Goal: Transaction & Acquisition: Purchase product/service

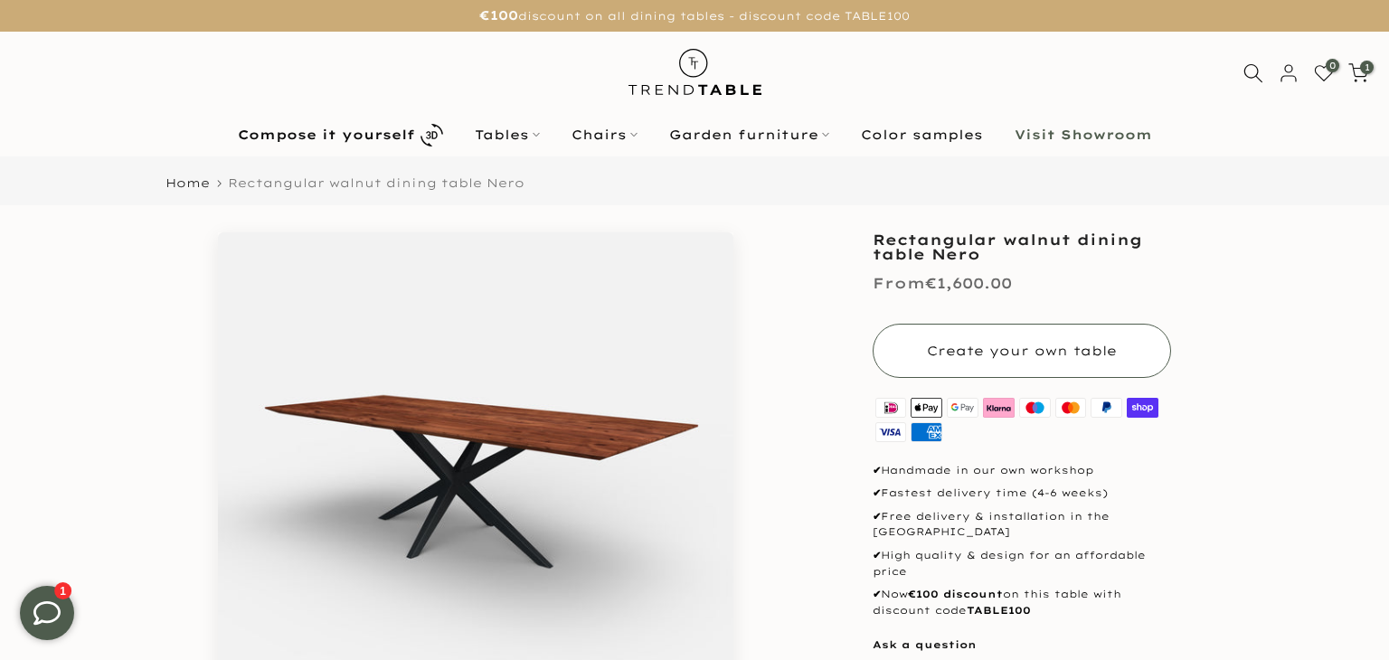
click at [993, 354] on font "Create your own table" at bounding box center [1022, 351] width 190 height 16
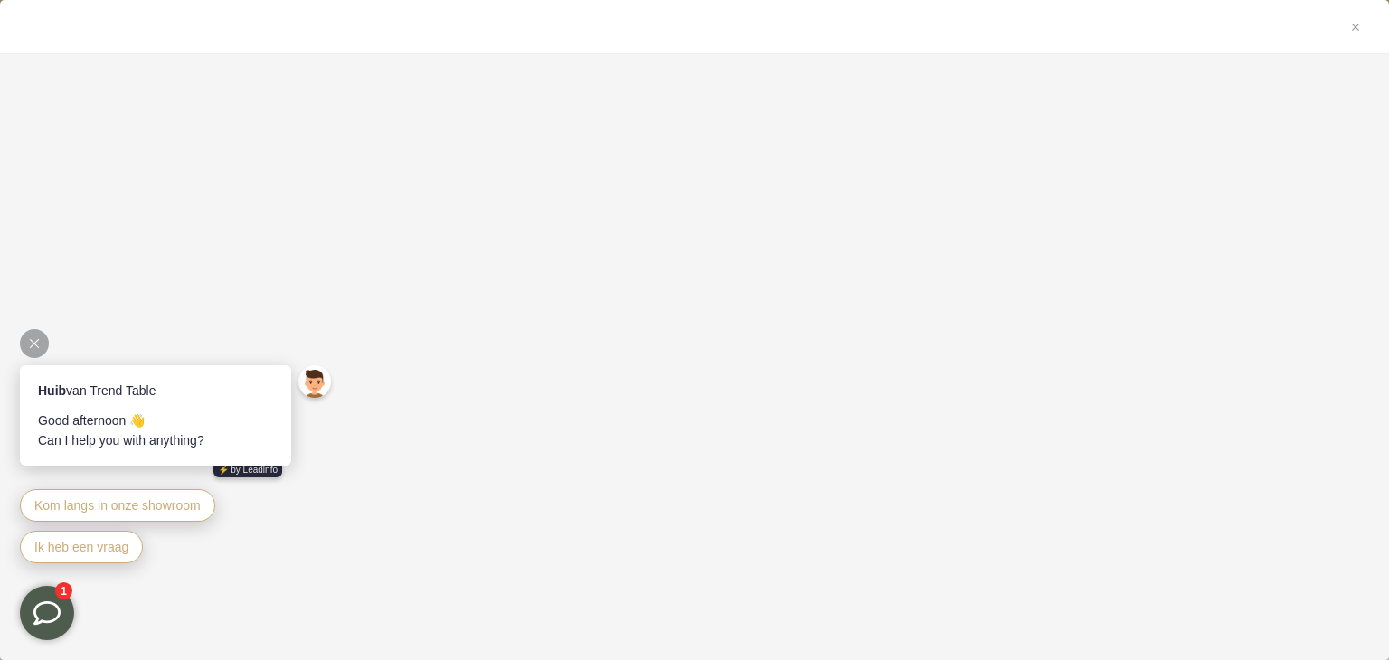
click at [35, 339] on icon at bounding box center [34, 343] width 9 height 9
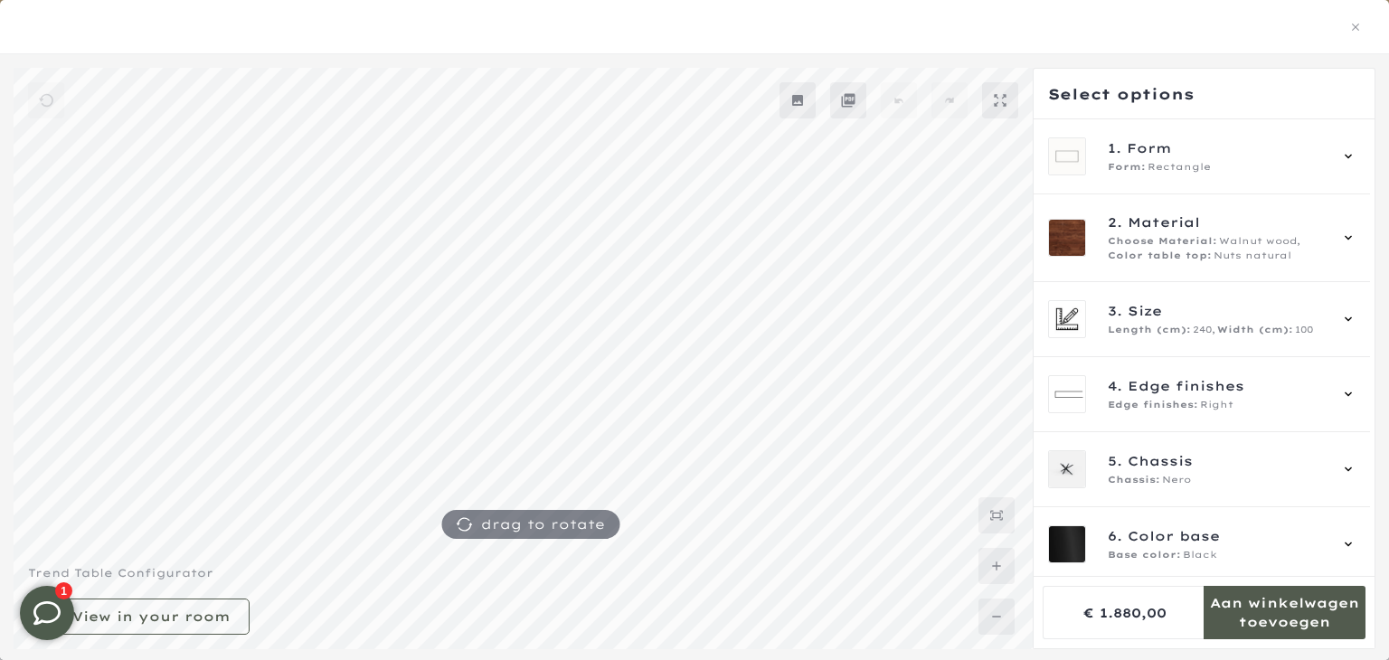
click at [1226, 602] on mmq-formatted-message at bounding box center [1284, 612] width 162 height 36
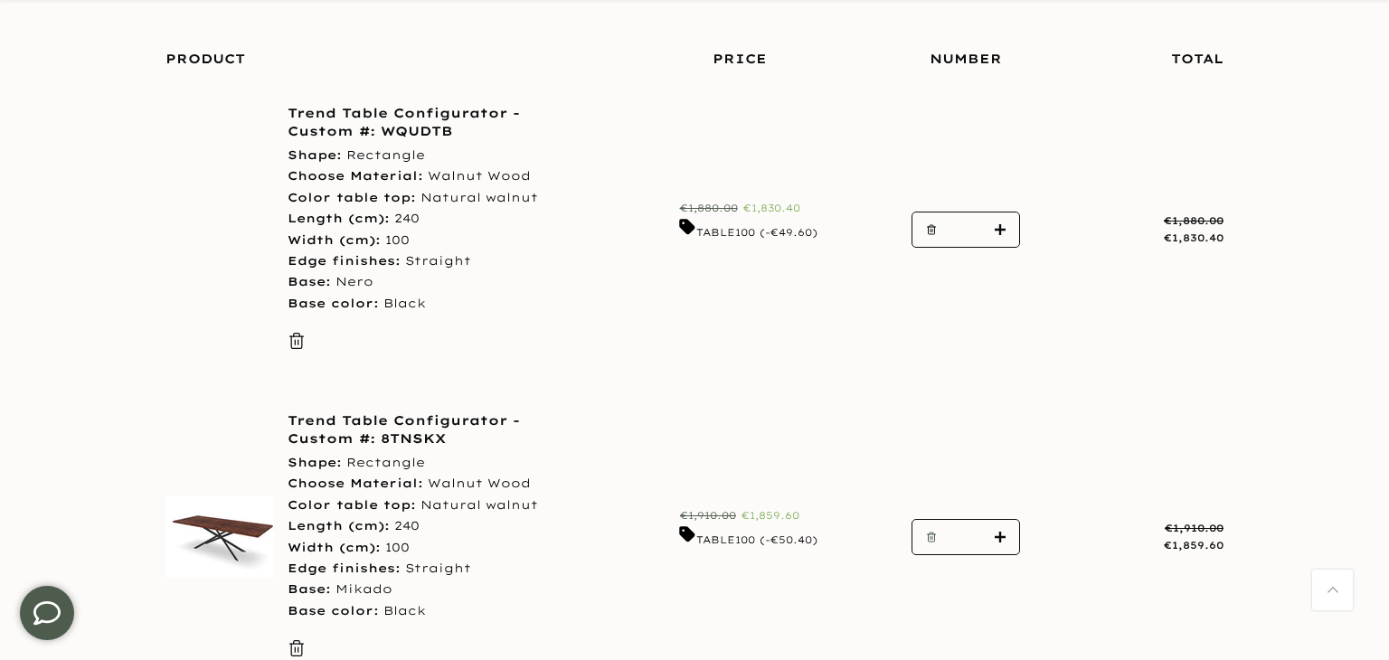
click at [929, 533] on use "button" at bounding box center [932, 536] width 8 height 9
type input "*"
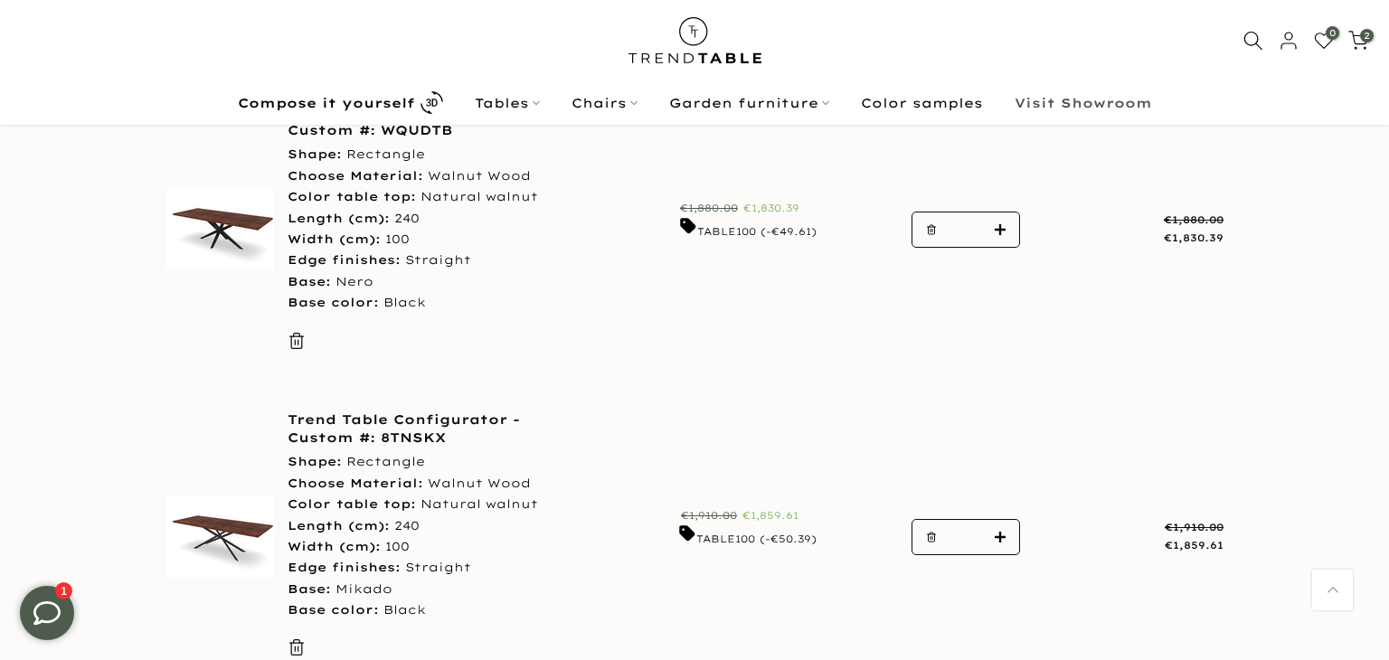
scroll to position [289, 0]
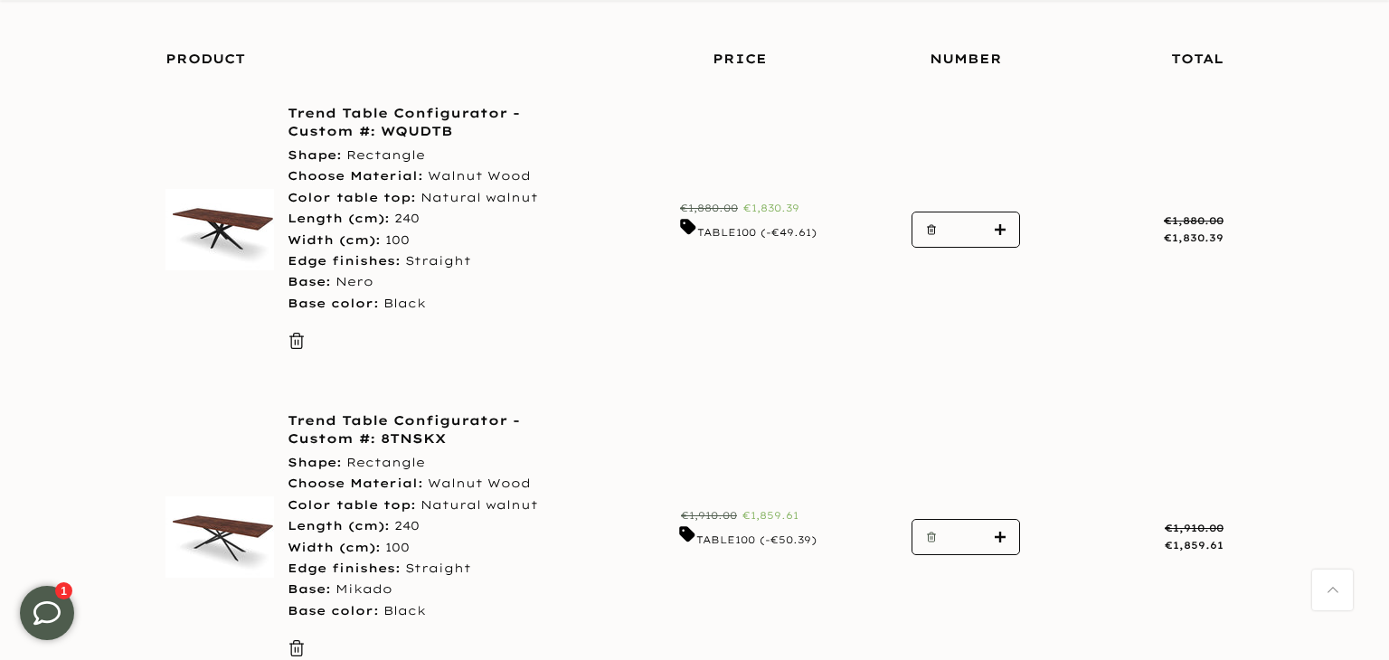
click at [928, 532] on icon "button" at bounding box center [931, 537] width 11 height 11
type input "*"
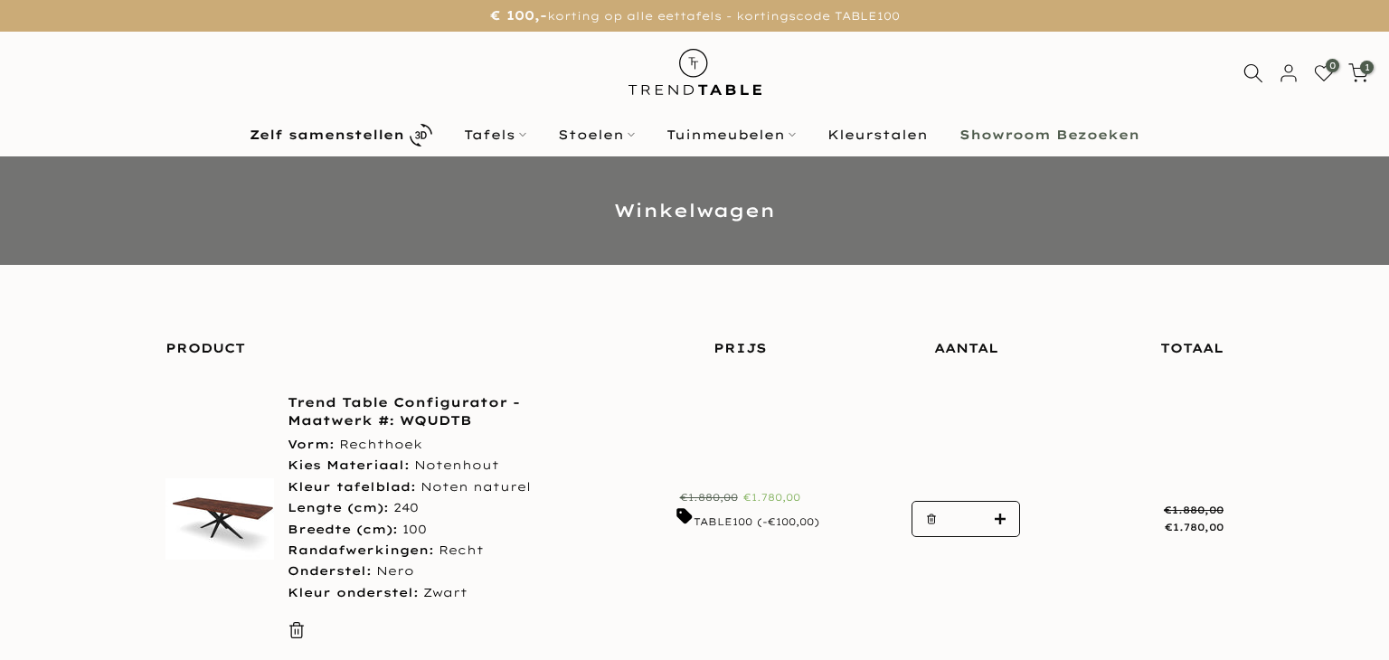
scroll to position [289, 0]
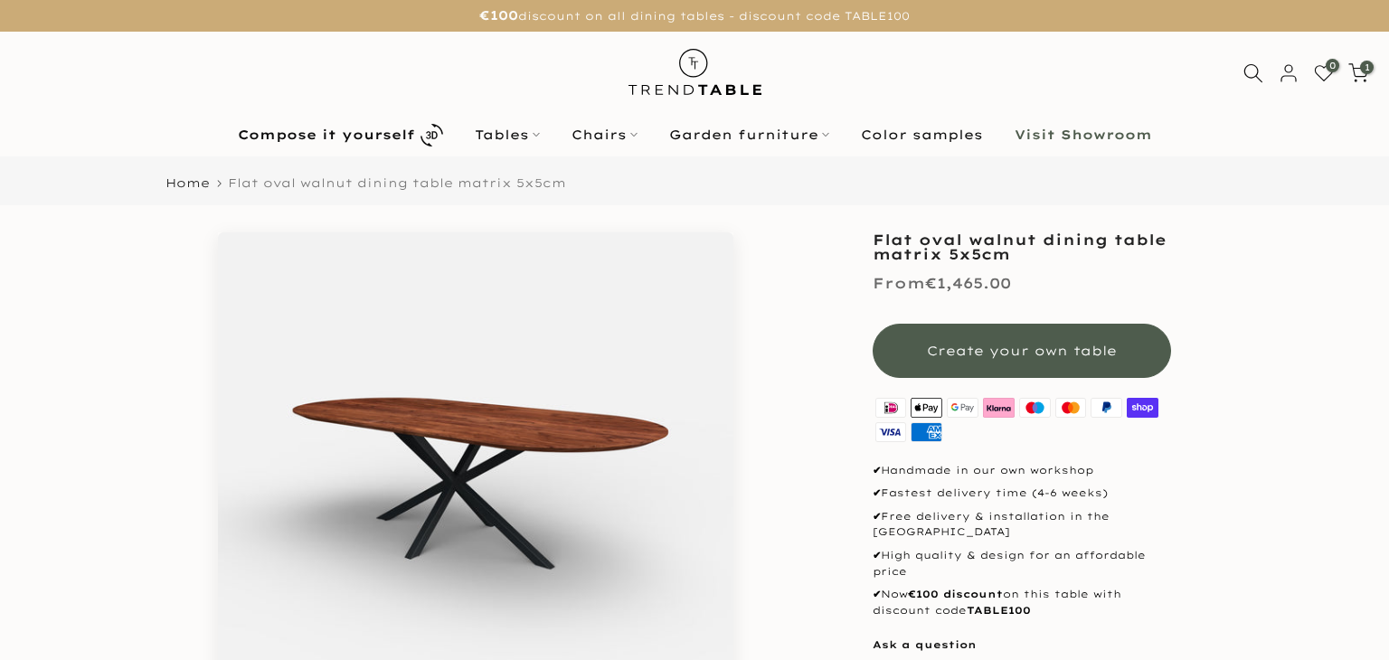
scroll to position [7, 0]
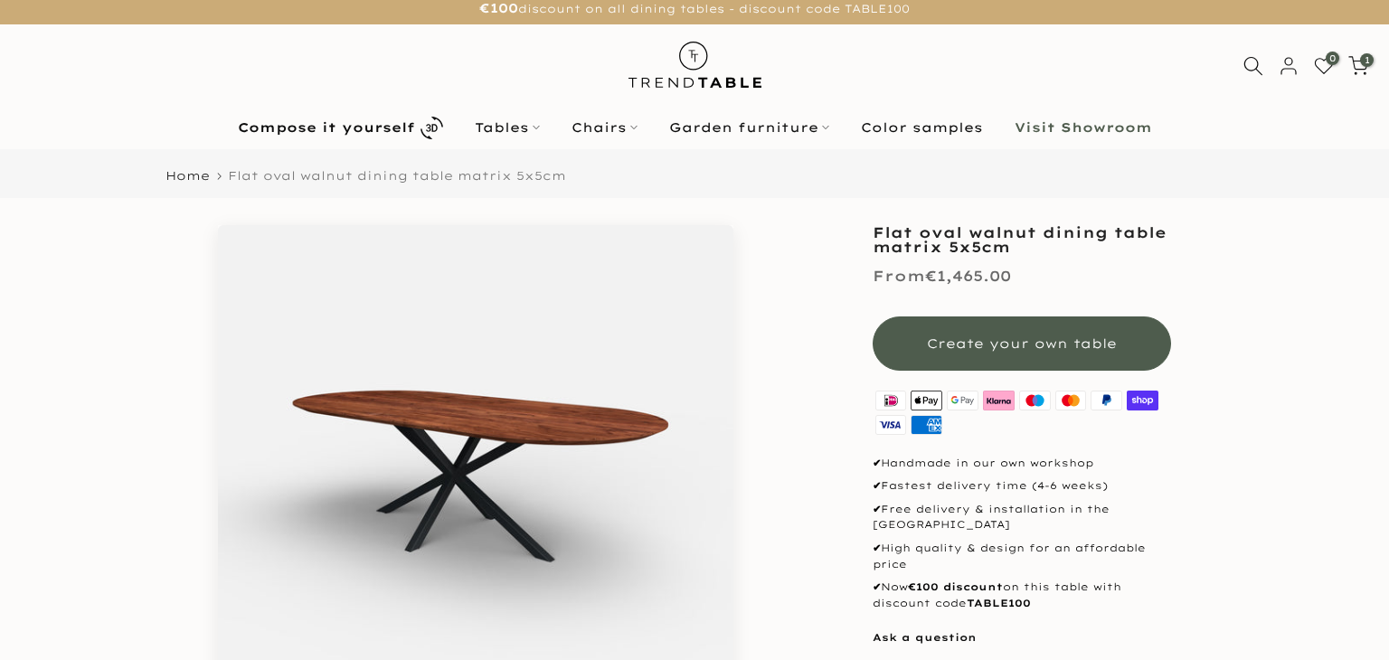
click at [1048, 334] on button "Create your own table" at bounding box center [1021, 343] width 298 height 54
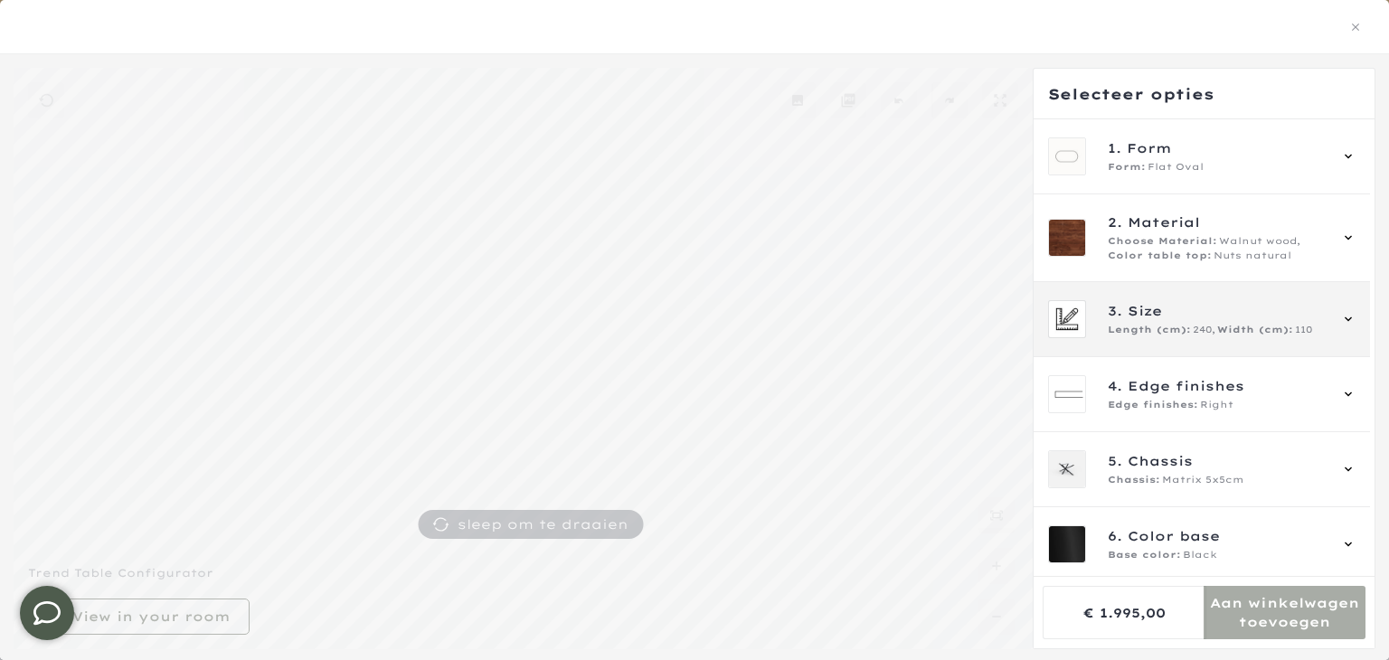
scroll to position [5, 0]
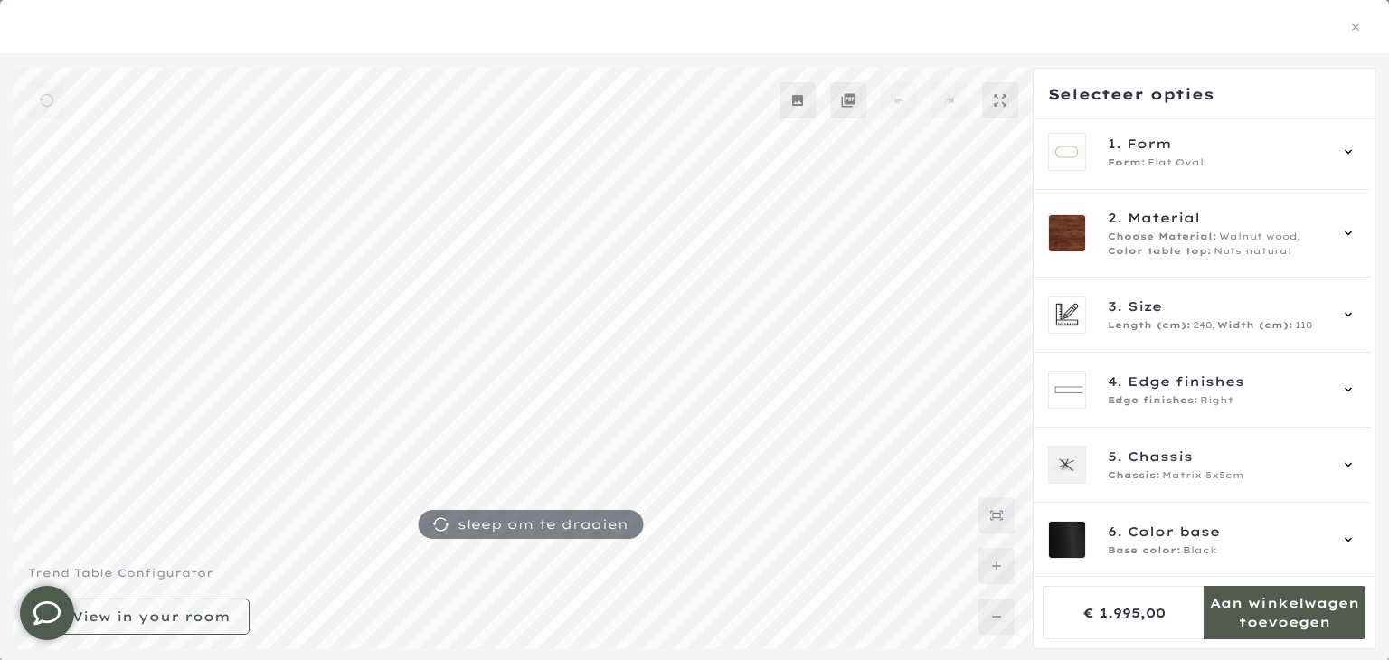
click at [1260, 609] on mmq-formatted-message at bounding box center [1284, 612] width 162 height 36
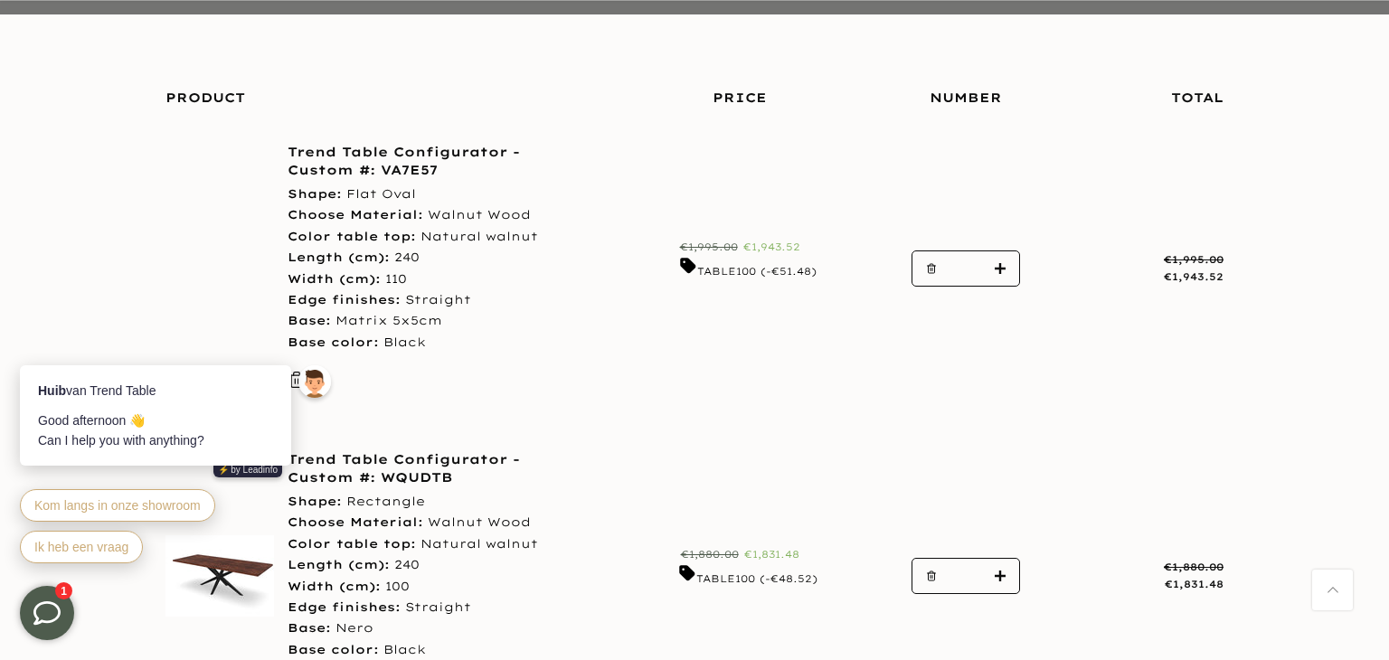
scroll to position [259, 0]
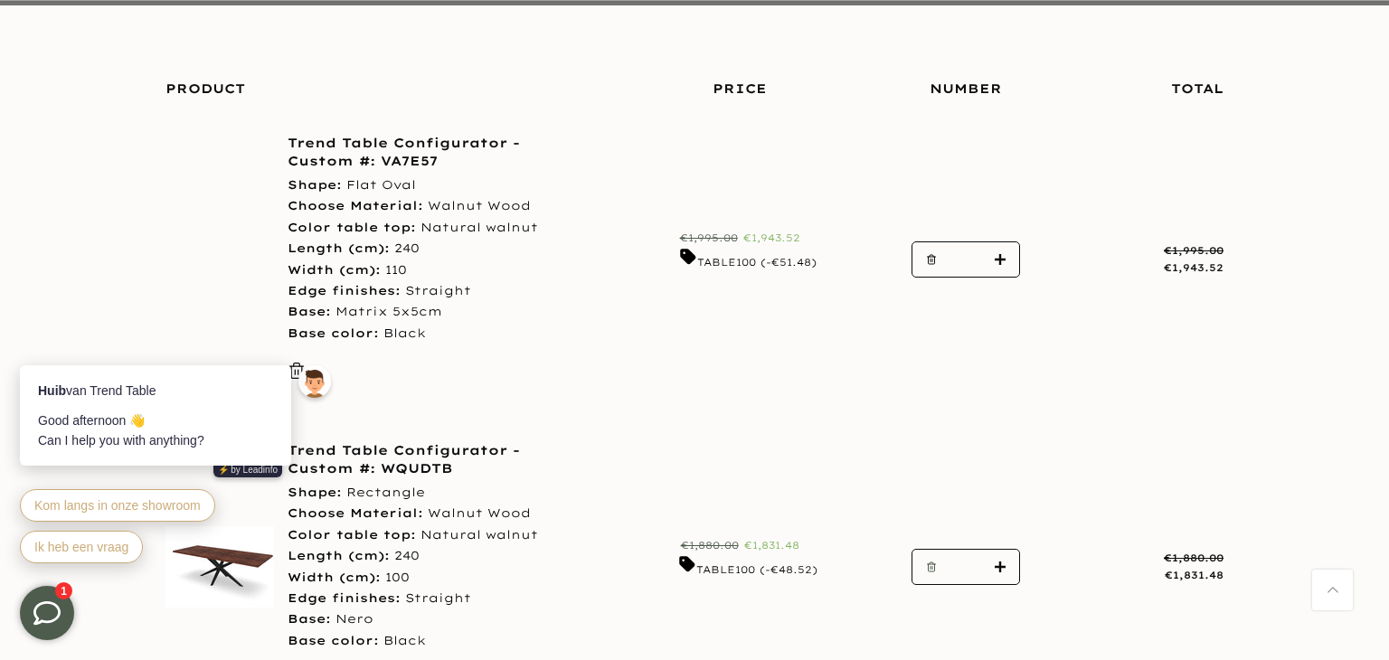
click at [928, 567] on icon "button" at bounding box center [931, 566] width 11 height 11
type input "*"
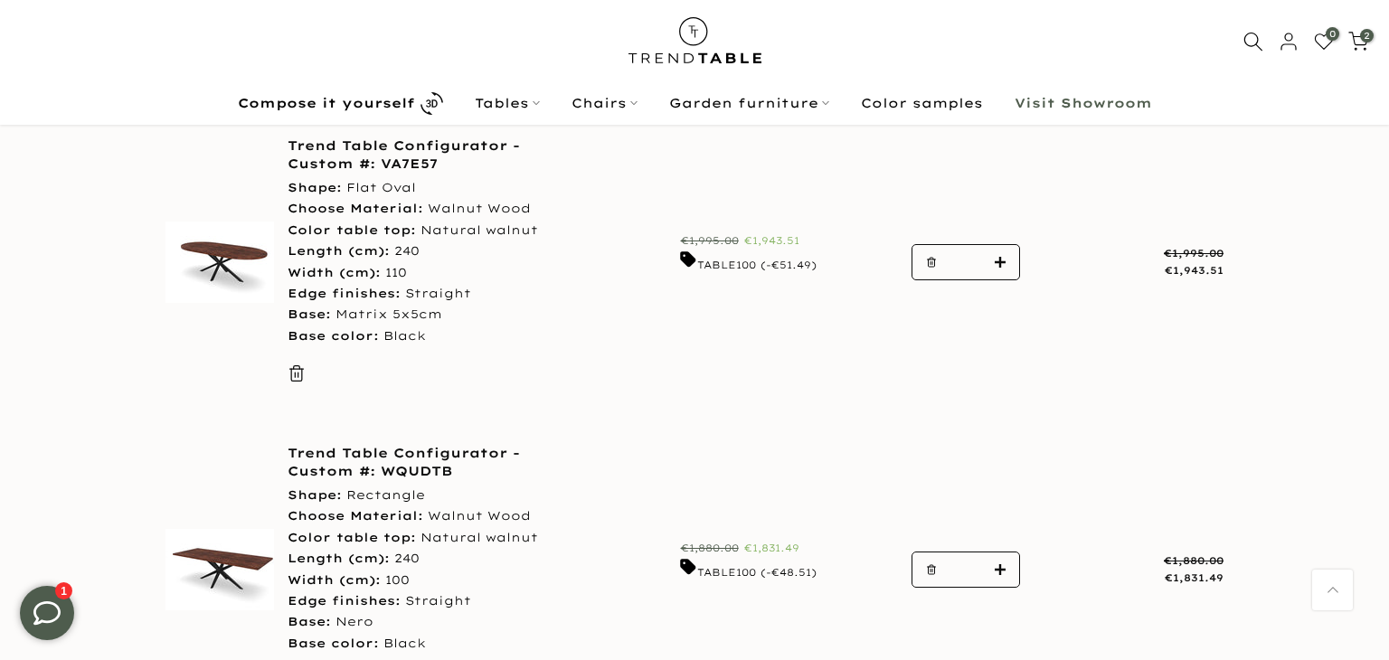
scroll to position [259, 0]
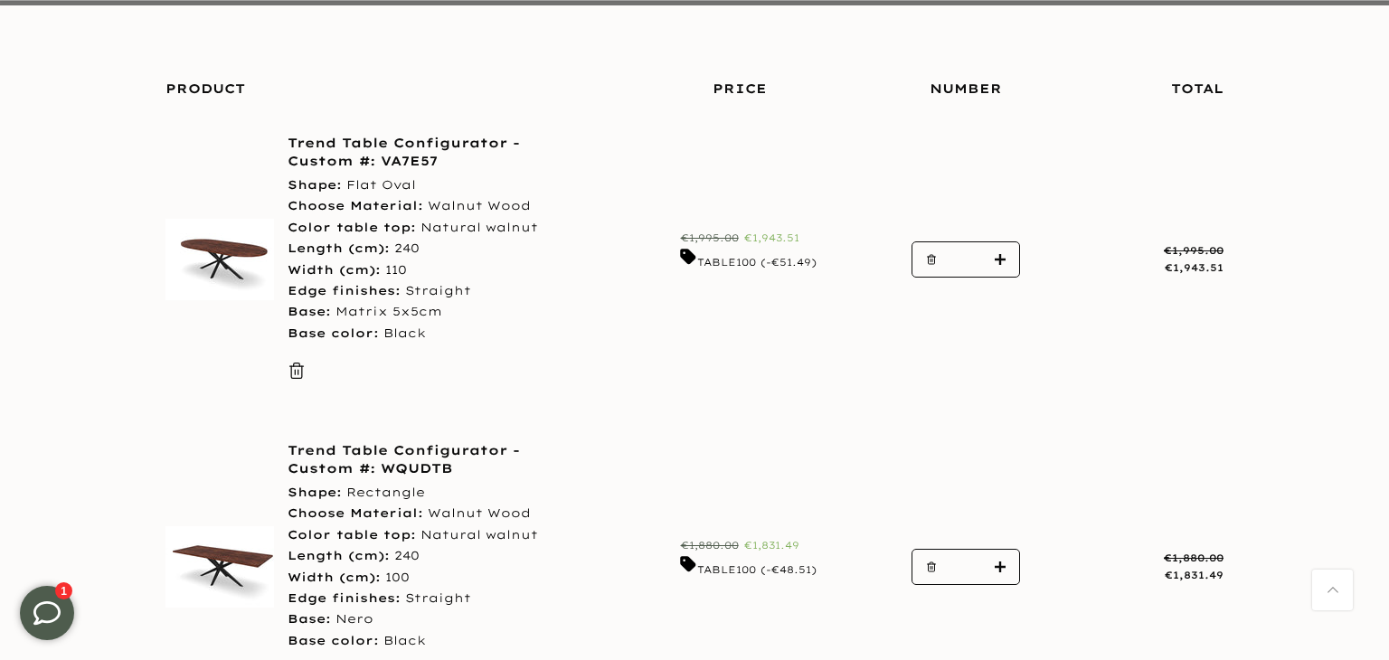
click at [928, 567] on icon "button" at bounding box center [931, 566] width 11 height 11
type input "*"
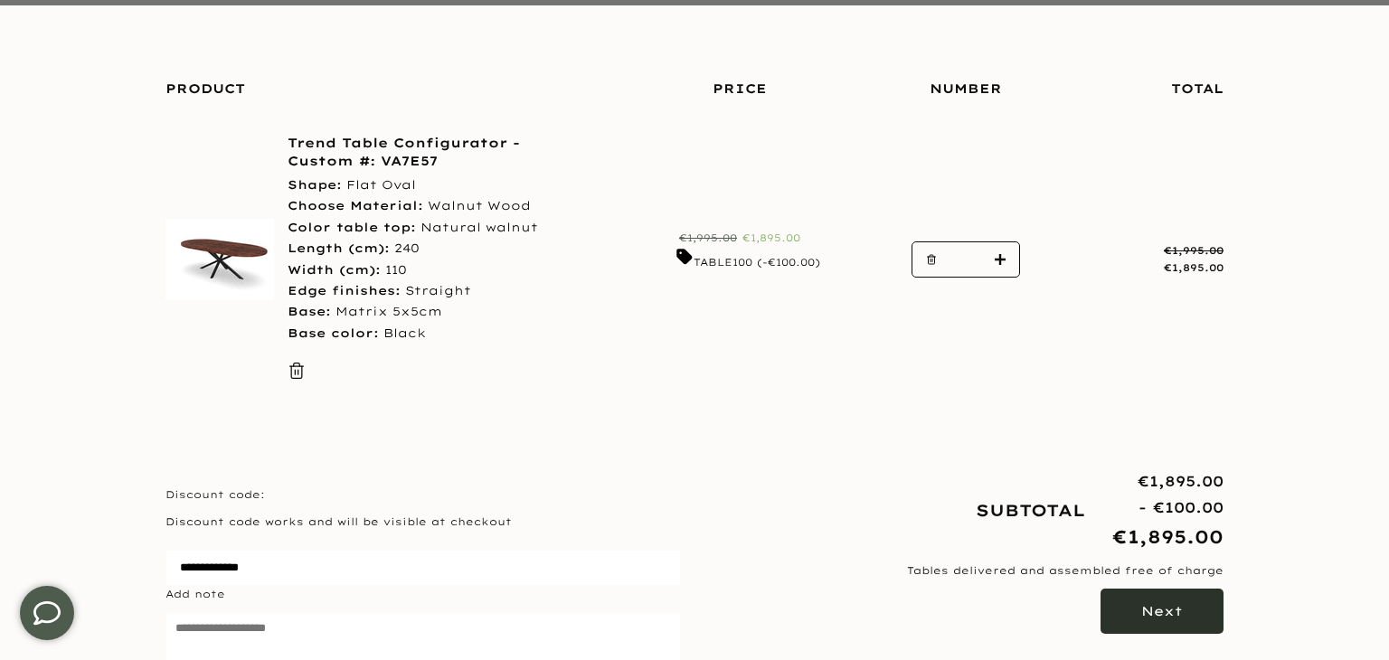
click at [1143, 615] on font "Next" at bounding box center [1162, 611] width 42 height 16
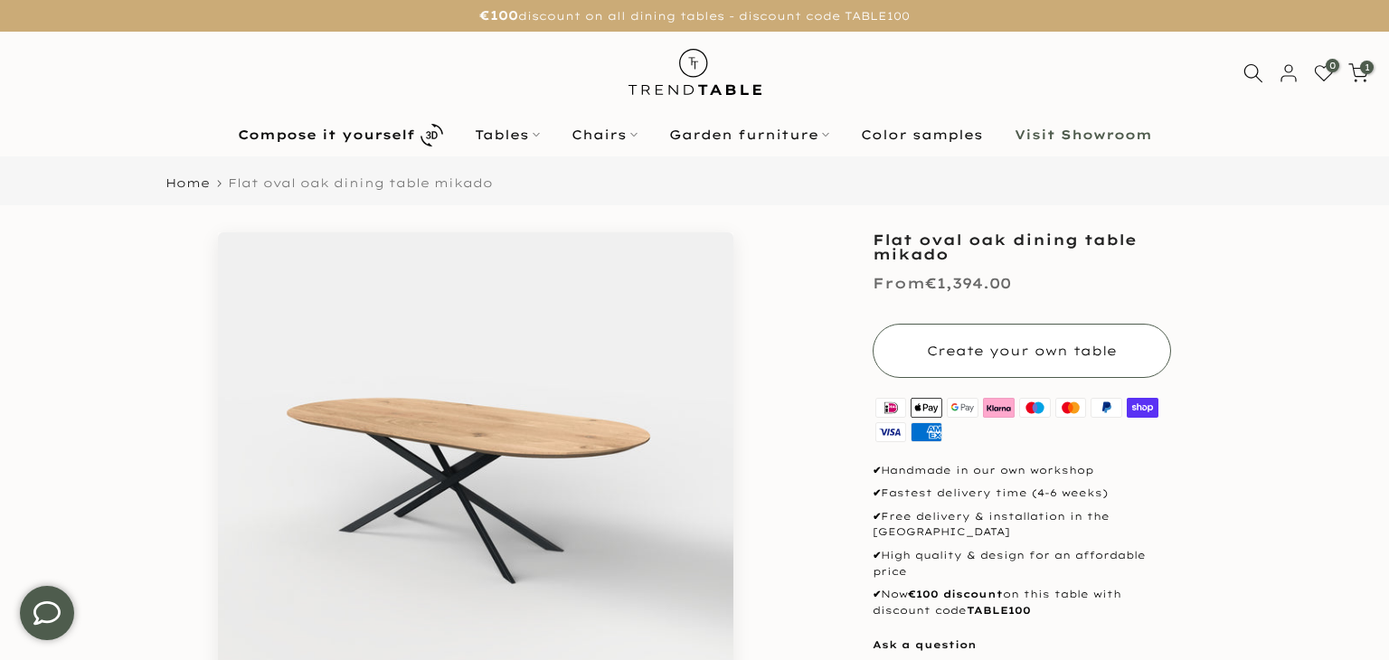
click at [960, 363] on button "Create your own table" at bounding box center [1021, 351] width 298 height 54
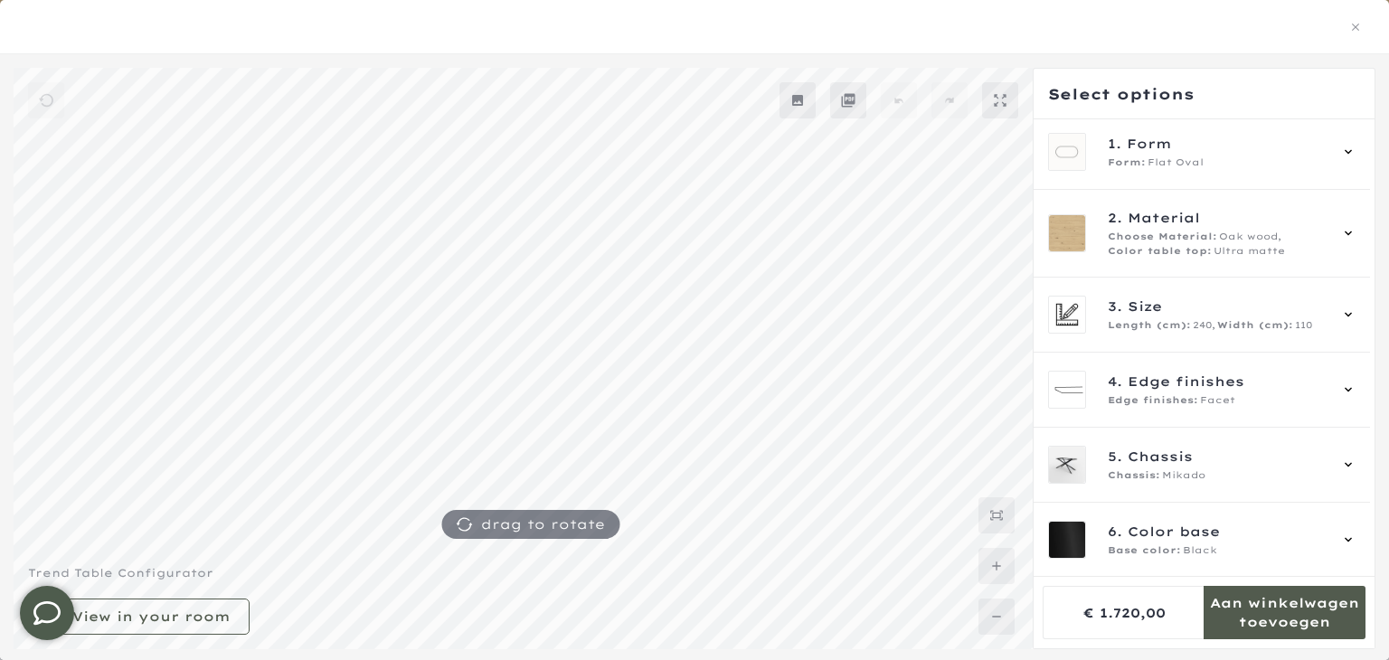
scroll to position [4, 0]
click at [1278, 622] on mmq-formatted-message at bounding box center [1284, 612] width 162 height 36
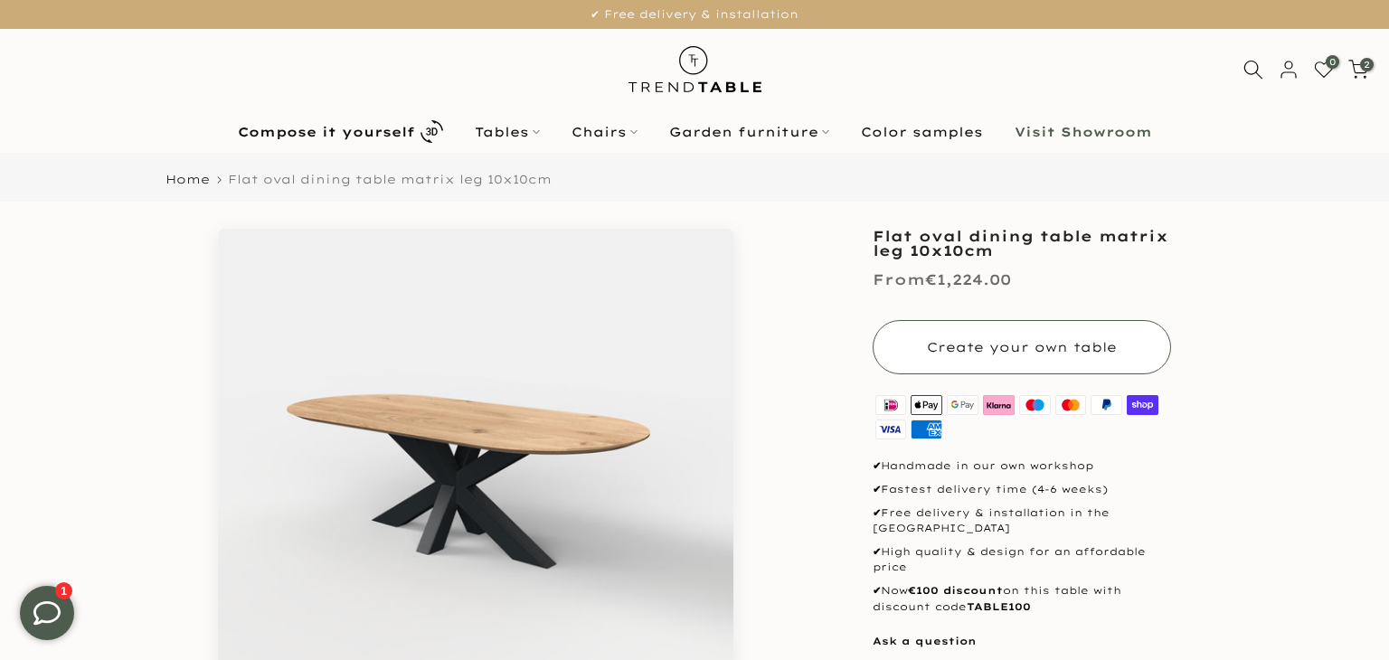
click at [938, 359] on button "Create your own table" at bounding box center [1021, 347] width 298 height 54
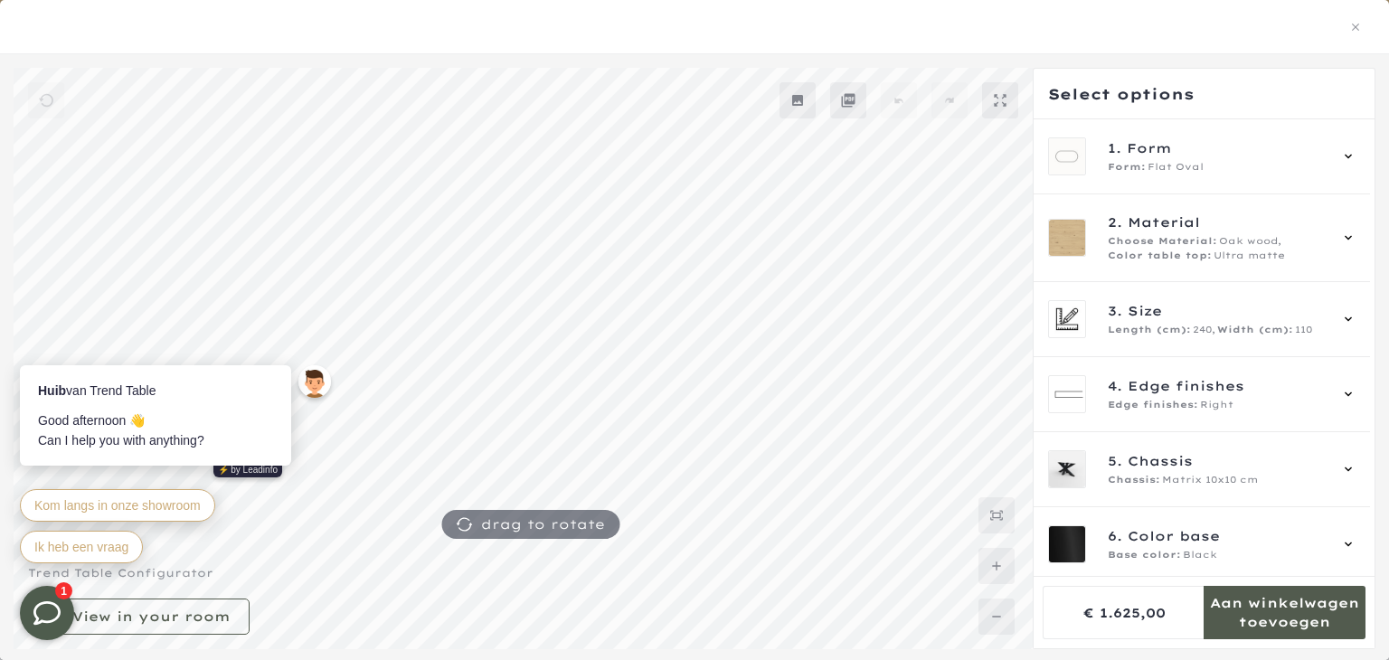
click at [1220, 605] on mmq-formatted-message at bounding box center [1284, 612] width 162 height 36
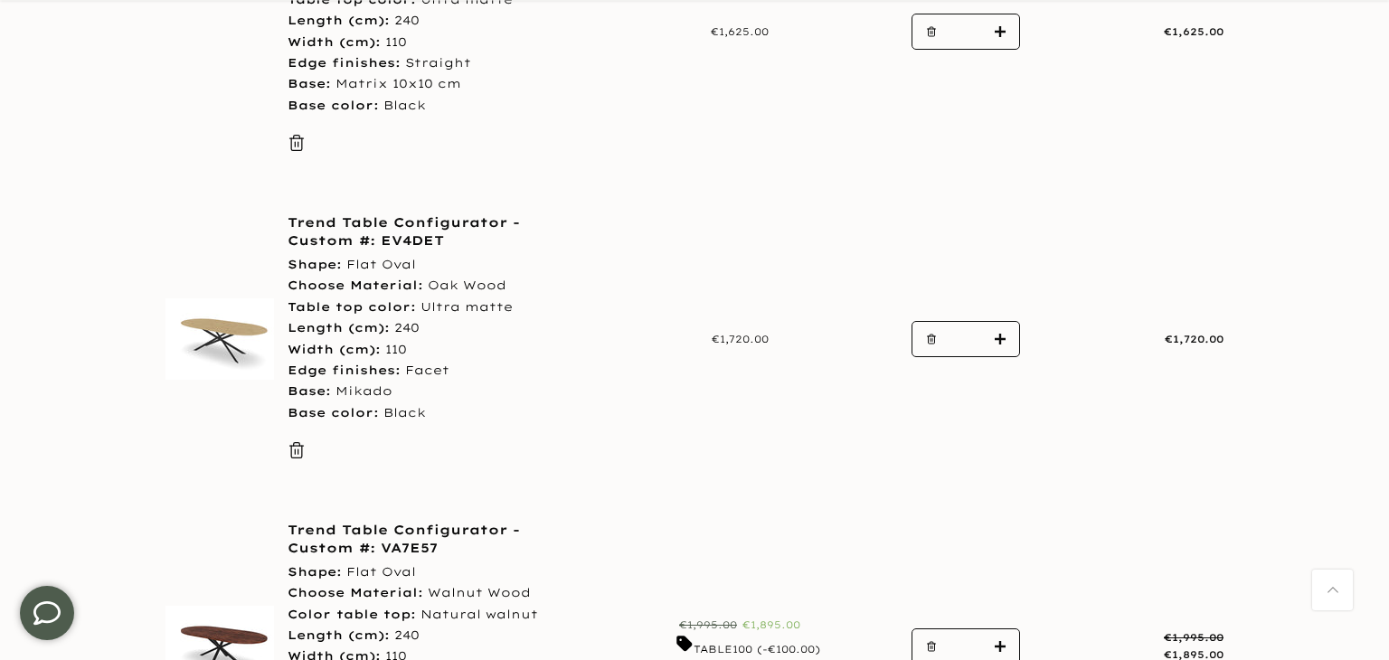
scroll to position [503, 0]
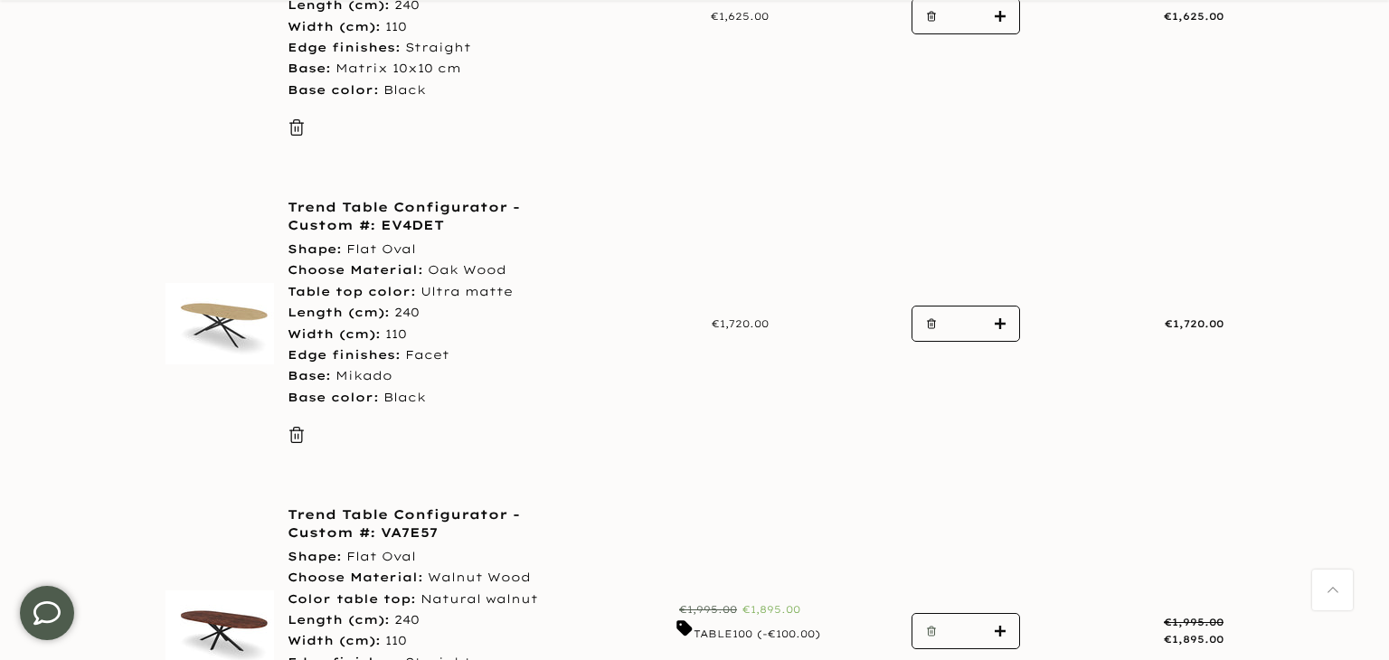
click at [931, 633] on icon "button" at bounding box center [931, 631] width 11 height 11
type input "*"
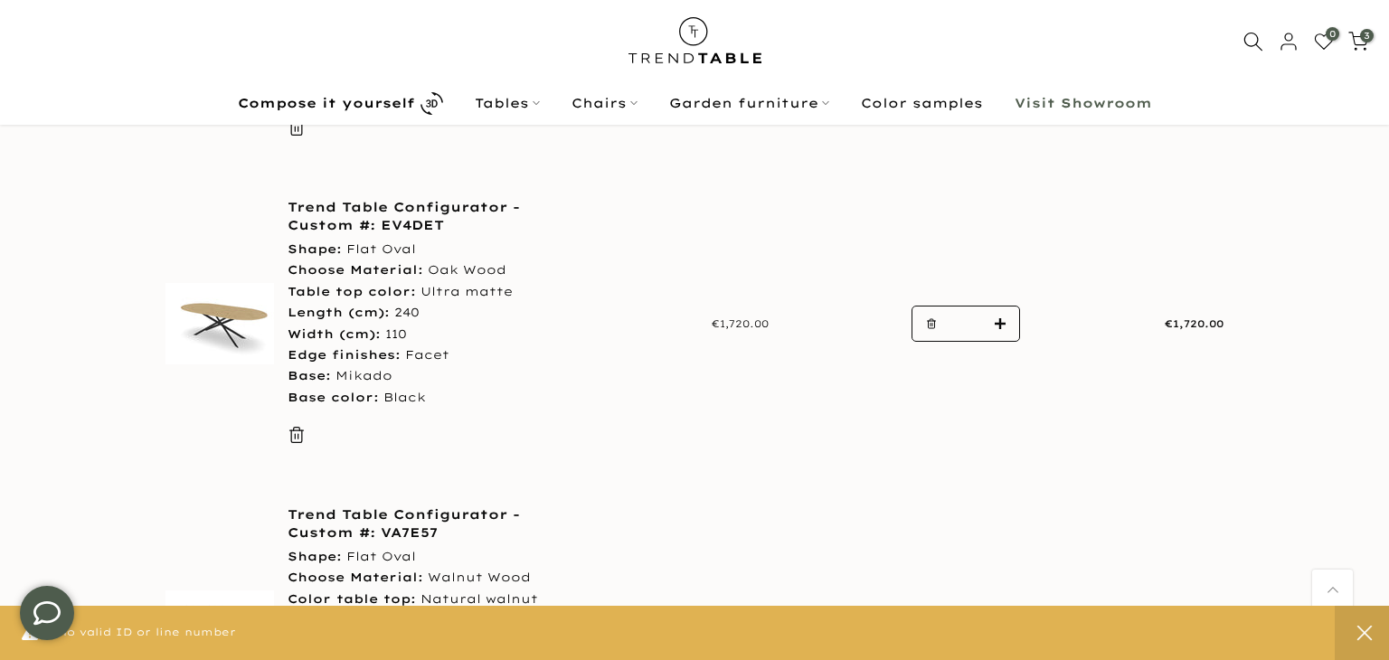
scroll to position [376, 0]
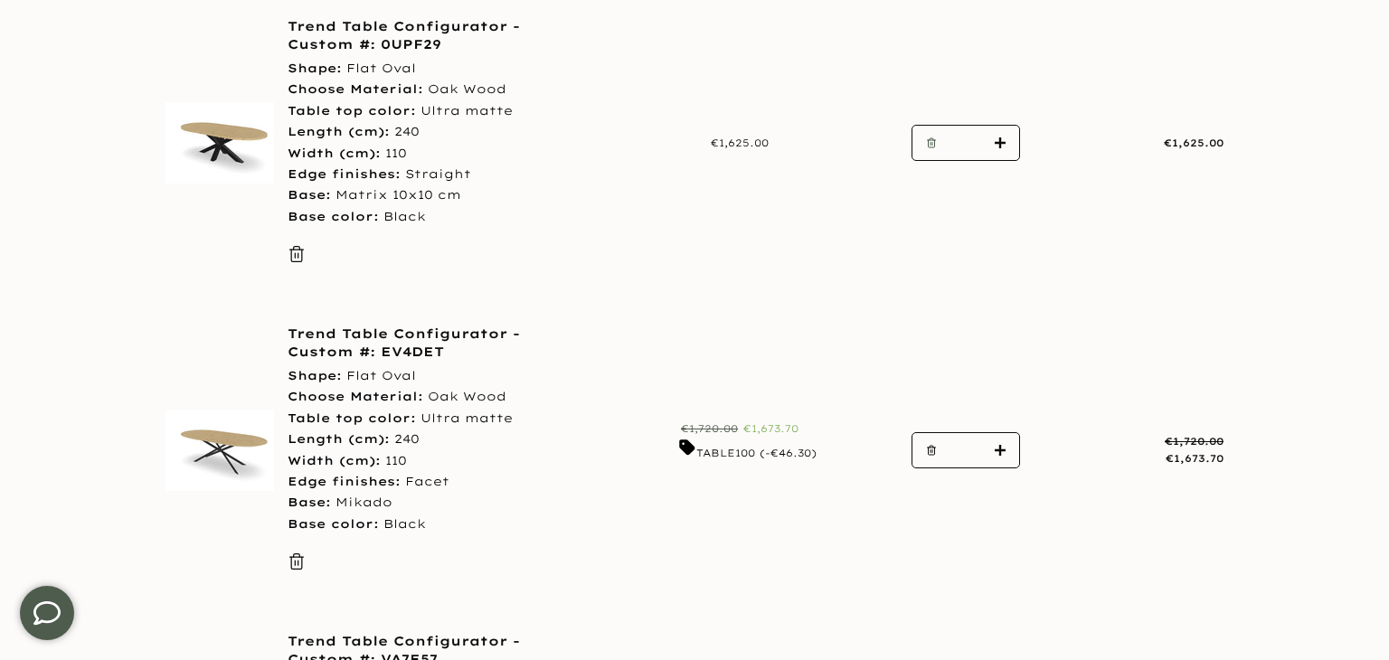
click at [924, 146] on button "button" at bounding box center [925, 144] width 27 height 36
type input "*"
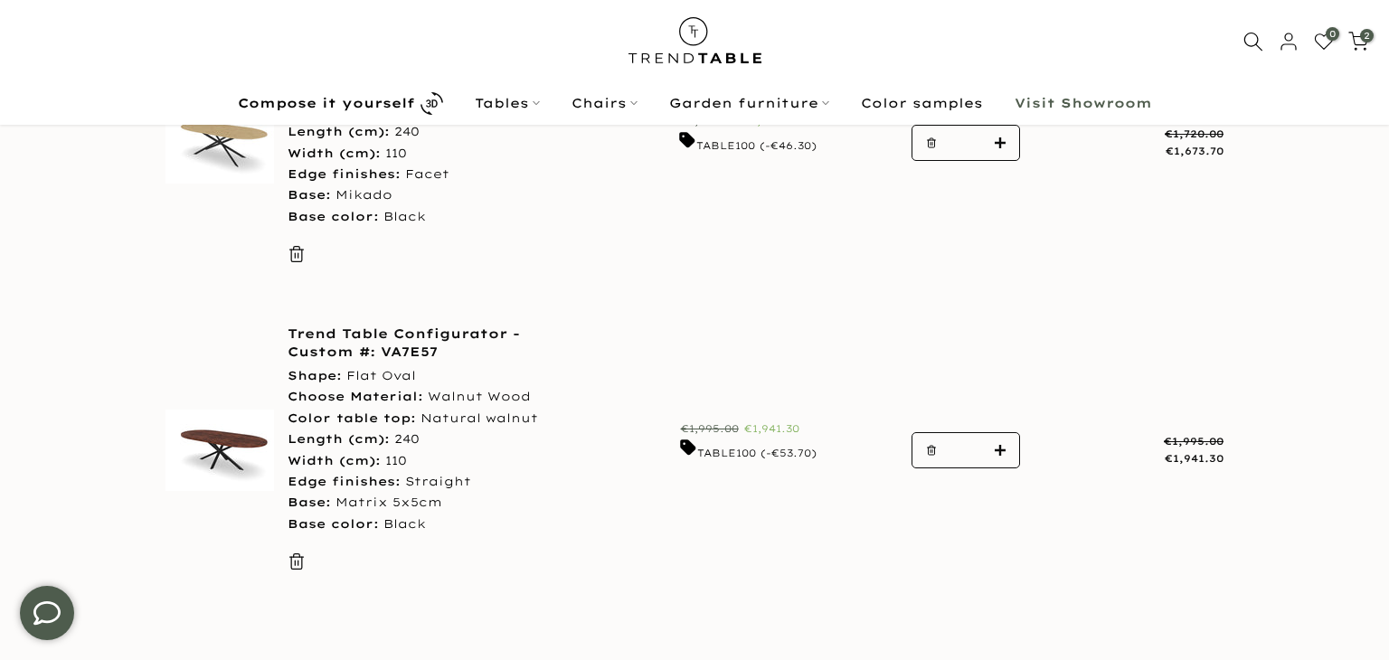
scroll to position [280, 0]
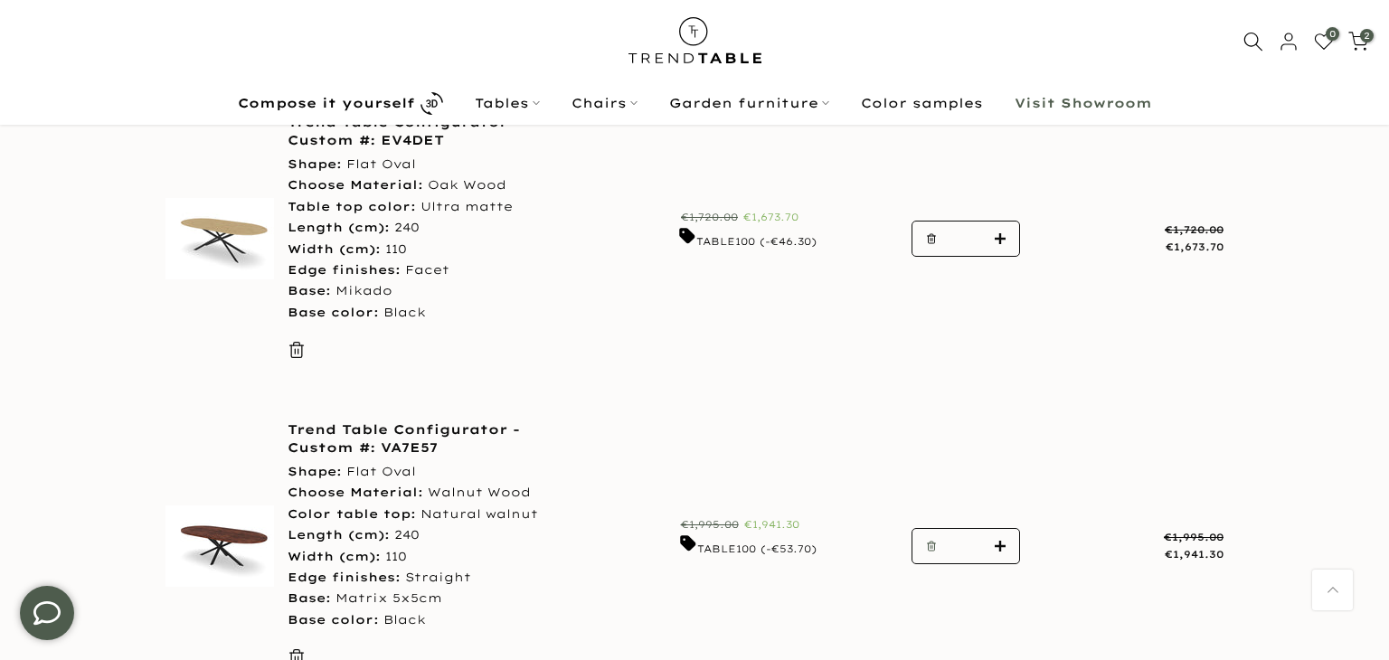
click at [927, 537] on button "button" at bounding box center [925, 547] width 27 height 36
type input "*"
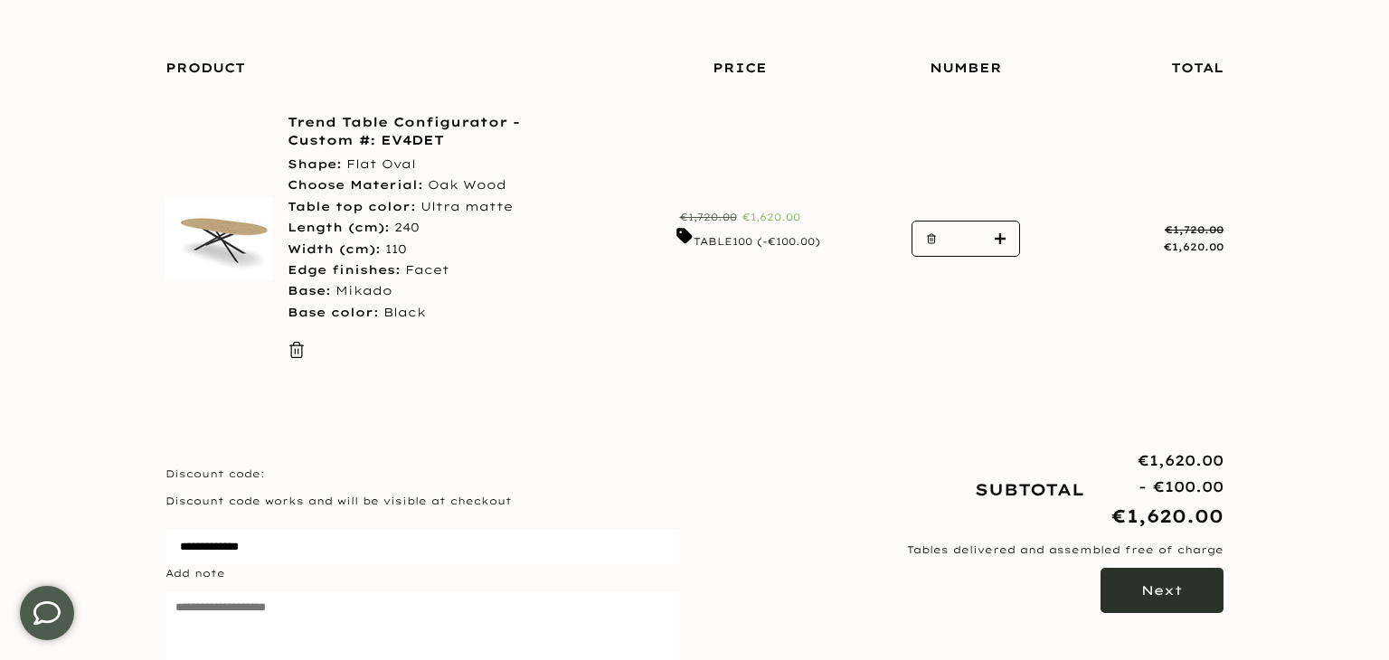
click at [1165, 605] on button "Next" at bounding box center [1161, 590] width 123 height 45
